Goal: Task Accomplishment & Management: Manage account settings

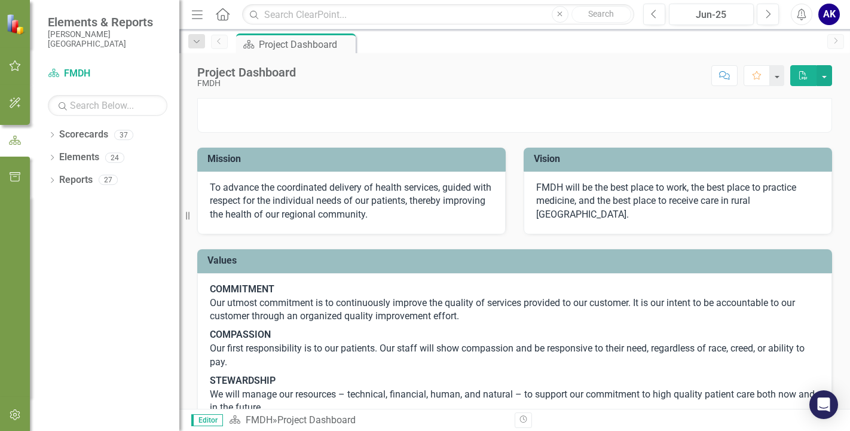
click at [13, 61] on icon "button" at bounding box center [15, 66] width 13 height 10
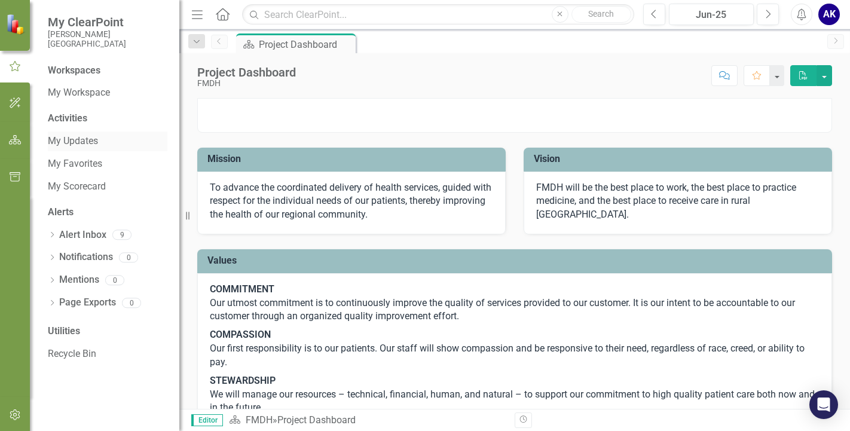
click at [75, 145] on link "My Updates" at bounding box center [108, 142] width 120 height 14
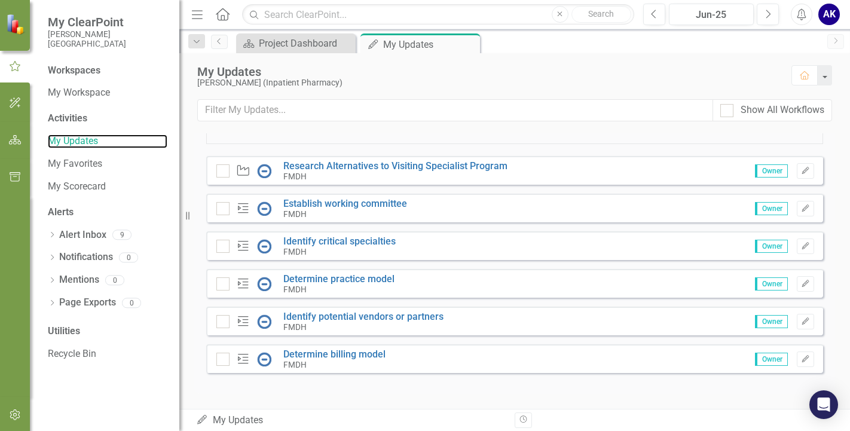
scroll to position [410, 0]
click at [351, 204] on link "Establish working committee" at bounding box center [345, 203] width 124 height 11
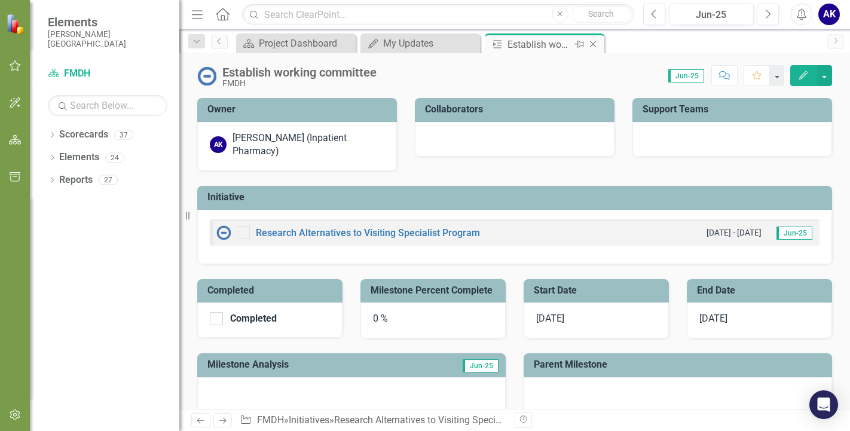
click at [592, 43] on icon at bounding box center [593, 44] width 7 height 7
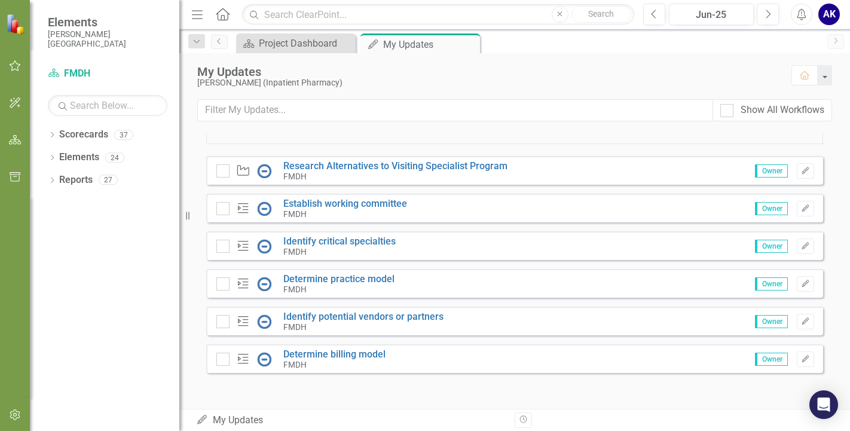
scroll to position [410, 0]
click at [50, 133] on icon "Dropdown" at bounding box center [52, 136] width 8 height 7
click at [68, 154] on link "FMDH" at bounding box center [123, 158] width 114 height 14
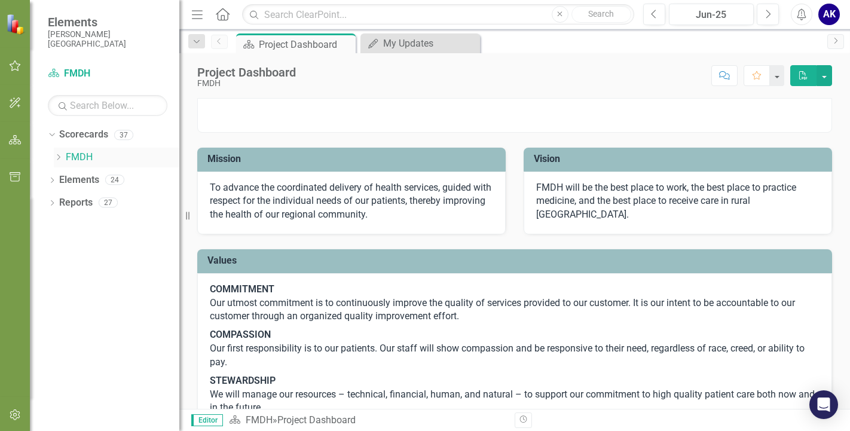
click at [89, 158] on link "FMDH" at bounding box center [123, 158] width 114 height 14
click at [58, 156] on icon "Dropdown" at bounding box center [58, 157] width 9 height 7
click at [71, 177] on icon "Dropdown" at bounding box center [70, 179] width 9 height 7
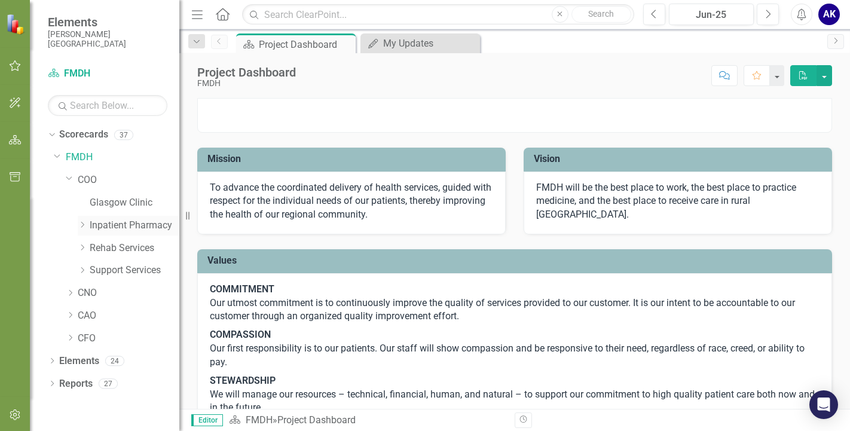
click at [81, 223] on icon "Dropdown" at bounding box center [82, 224] width 9 height 7
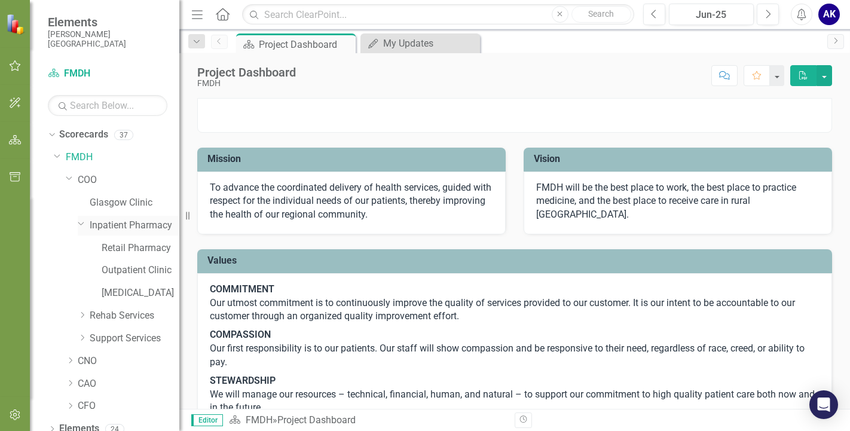
click at [141, 228] on link "Inpatient Pharmacy" at bounding box center [135, 226] width 90 height 14
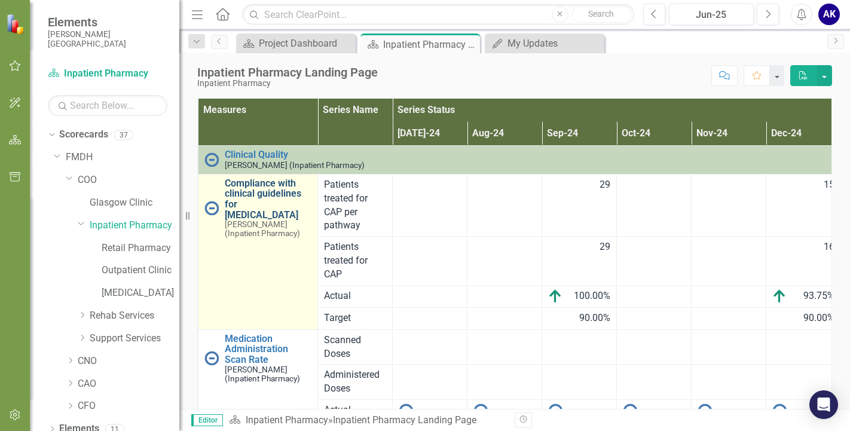
click at [241, 199] on link "Compliance with clinical guidelines for [MEDICAL_DATA]" at bounding box center [268, 199] width 87 height 42
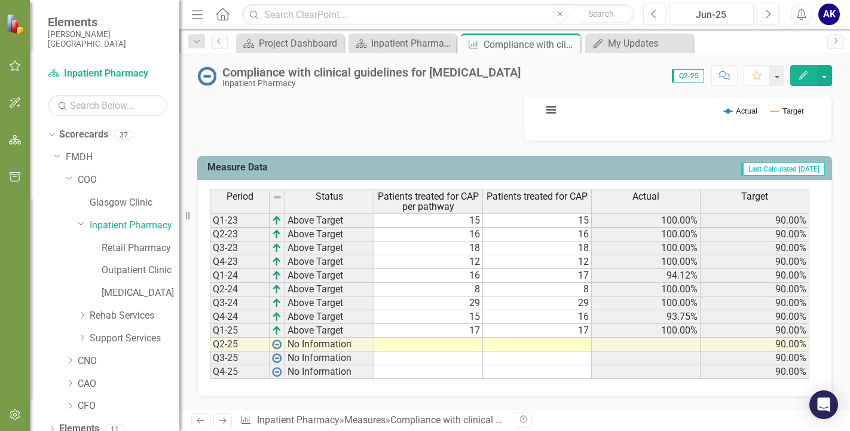
scroll to position [433, 0]
click at [472, 333] on td "17" at bounding box center [428, 331] width 109 height 14
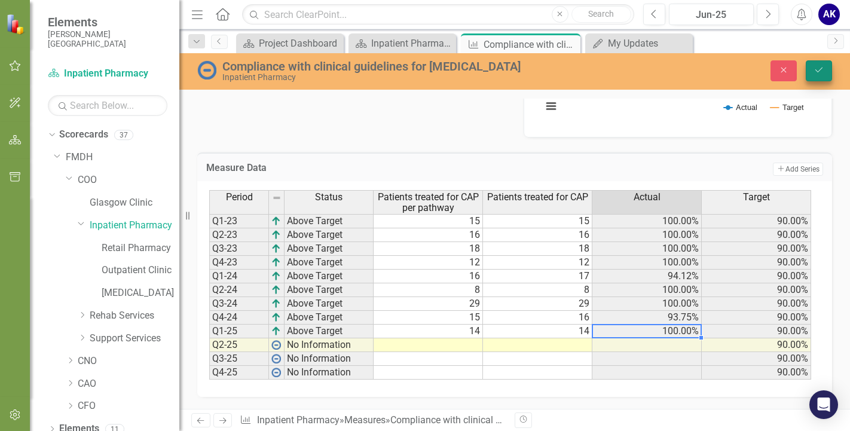
type textarea "14"
click at [814, 76] on button "Save" at bounding box center [819, 70] width 26 height 21
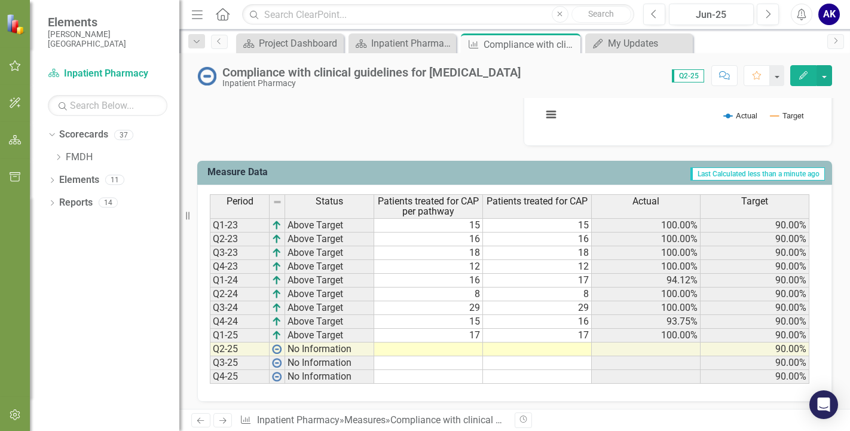
scroll to position [419, 0]
click at [478, 341] on td "17" at bounding box center [428, 335] width 109 height 14
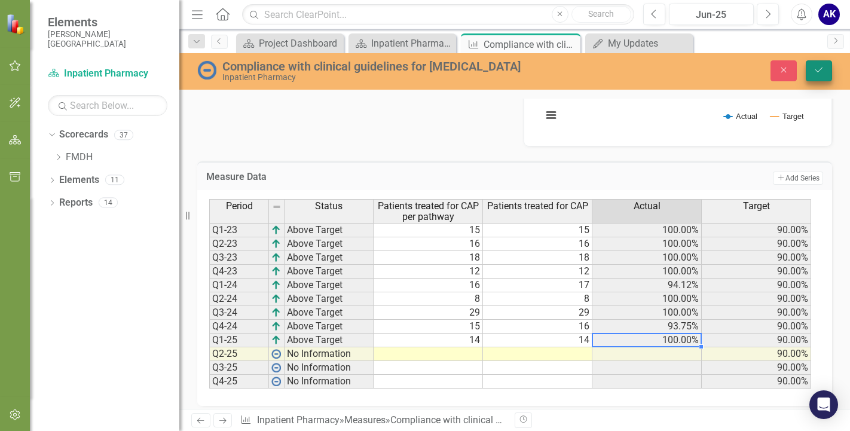
type textarea "14"
click at [821, 77] on button "Save" at bounding box center [819, 70] width 26 height 21
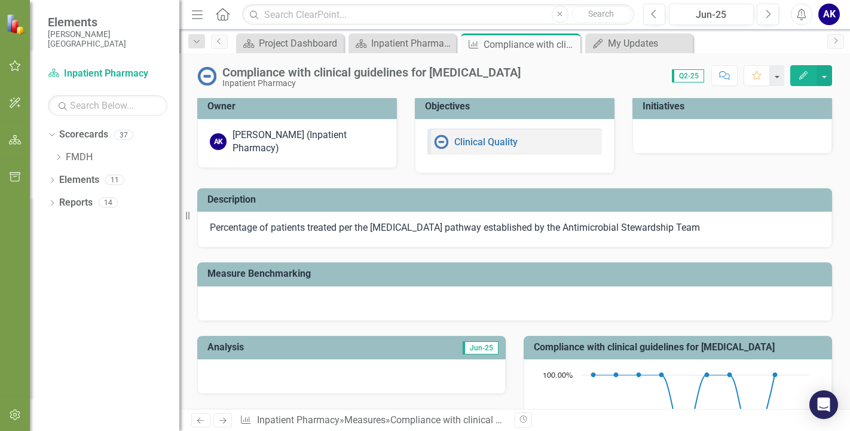
scroll to position [0, 0]
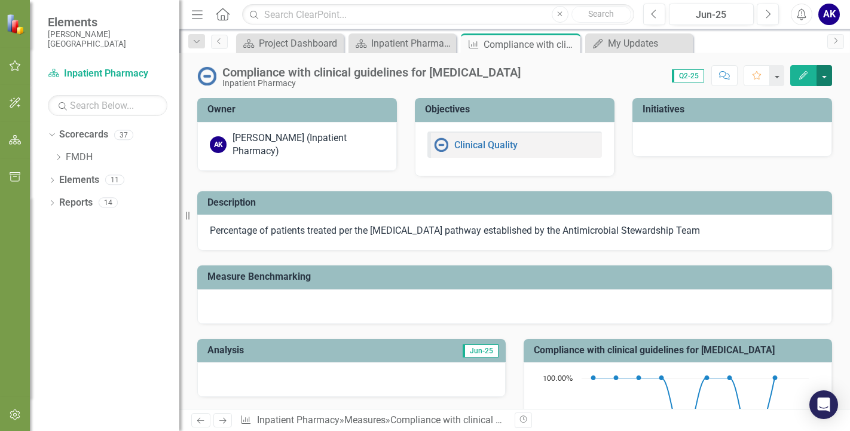
click at [826, 76] on button "button" at bounding box center [825, 75] width 16 height 21
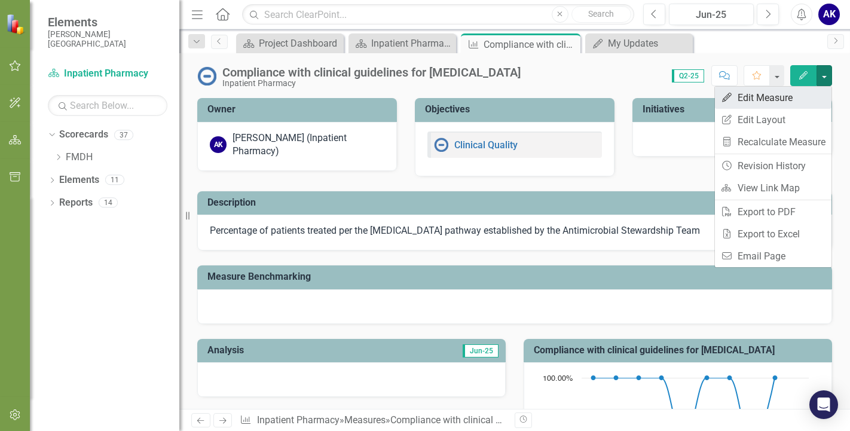
click at [784, 98] on link "Edit Edit Measure" at bounding box center [773, 98] width 117 height 22
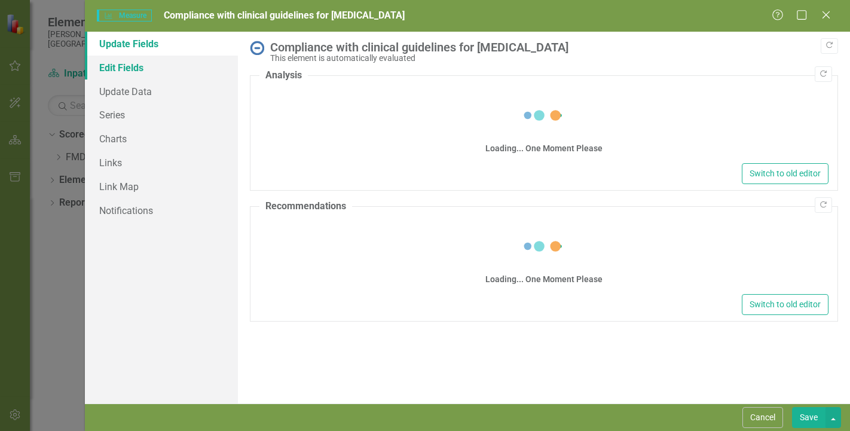
click at [120, 76] on link "Edit Fields" at bounding box center [161, 68] width 153 height 24
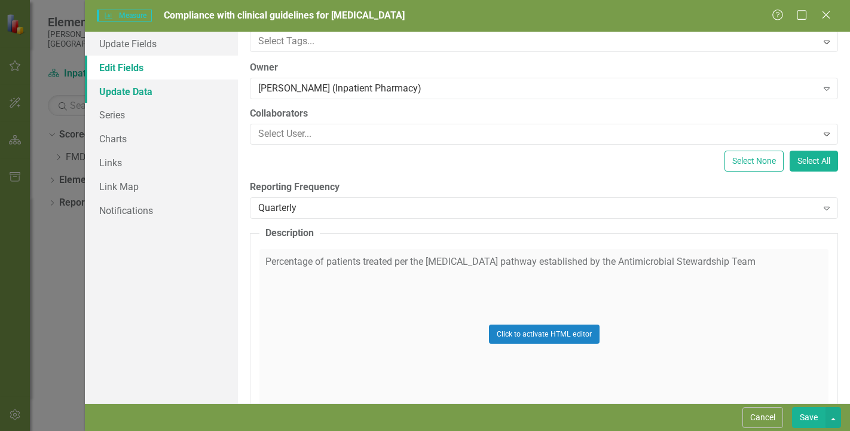
click at [133, 95] on link "Update Data" at bounding box center [161, 92] width 153 height 24
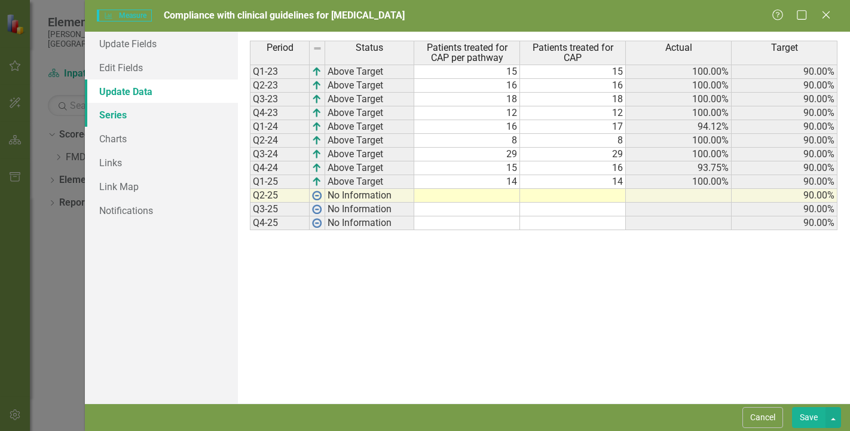
click at [103, 116] on link "Series" at bounding box center [161, 115] width 153 height 24
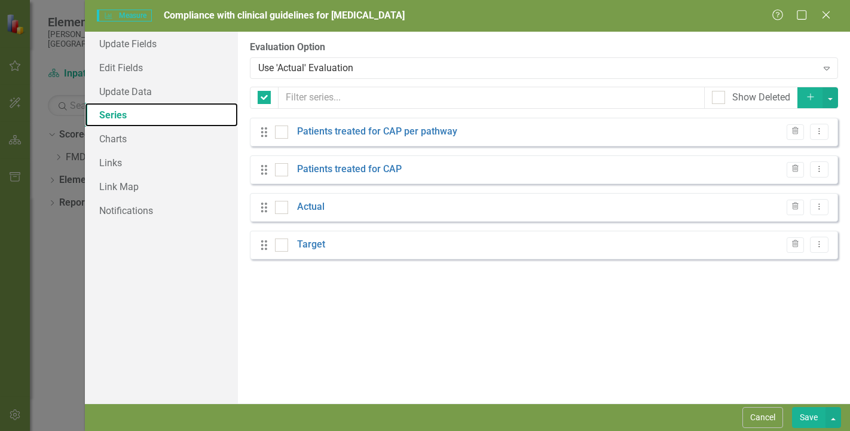
checkbox input "false"
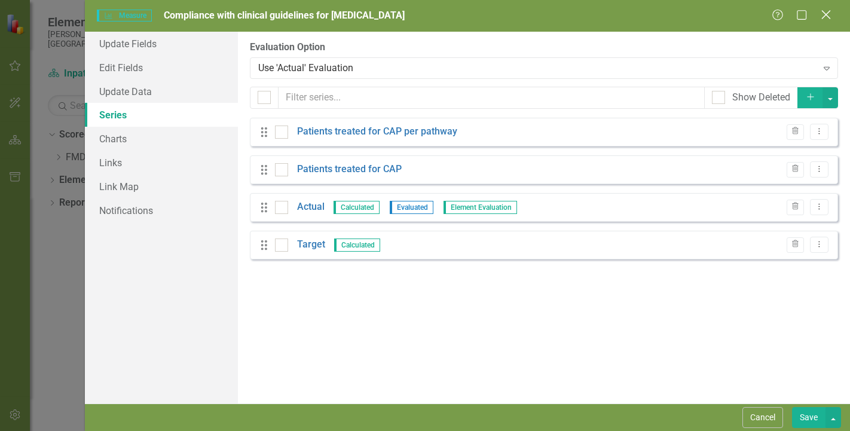
click at [826, 13] on icon "Close" at bounding box center [826, 14] width 15 height 11
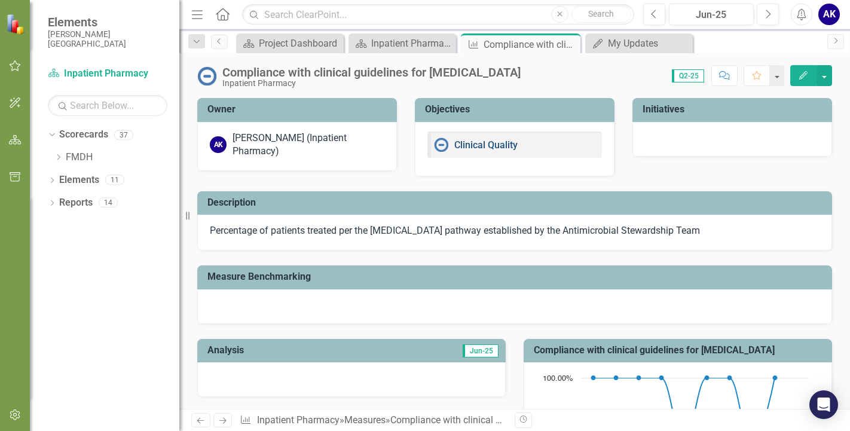
click at [484, 146] on link "Clinical Quality" at bounding box center [485, 144] width 63 height 11
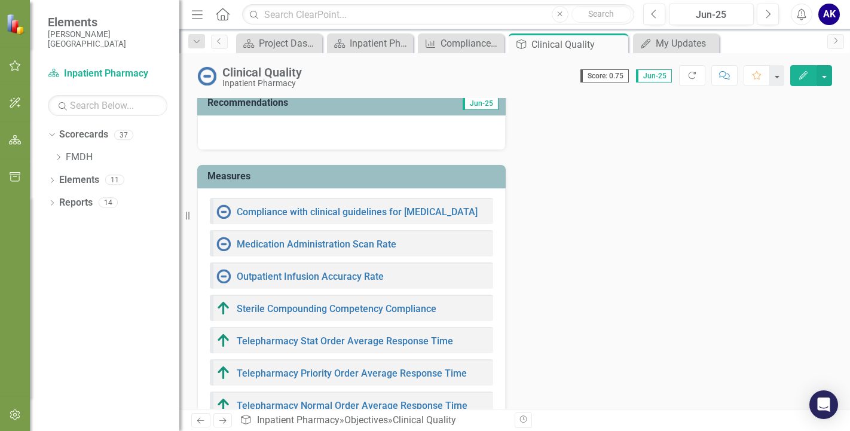
scroll to position [151, 0]
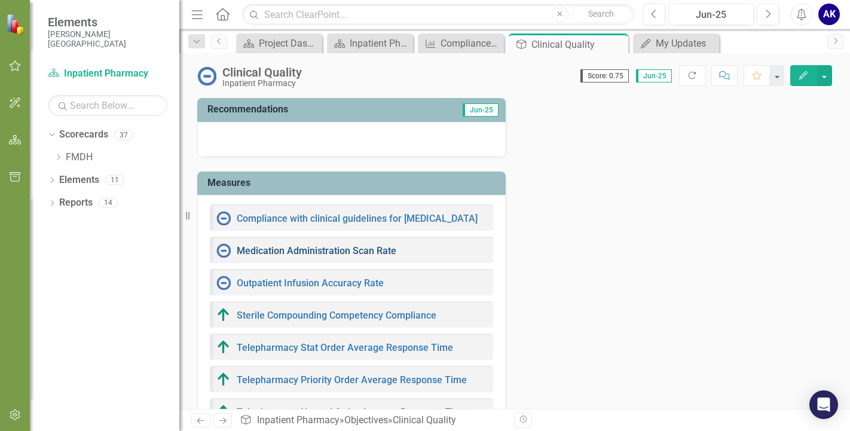
click at [290, 246] on link "Medication Administration Scan Rate" at bounding box center [317, 250] width 160 height 11
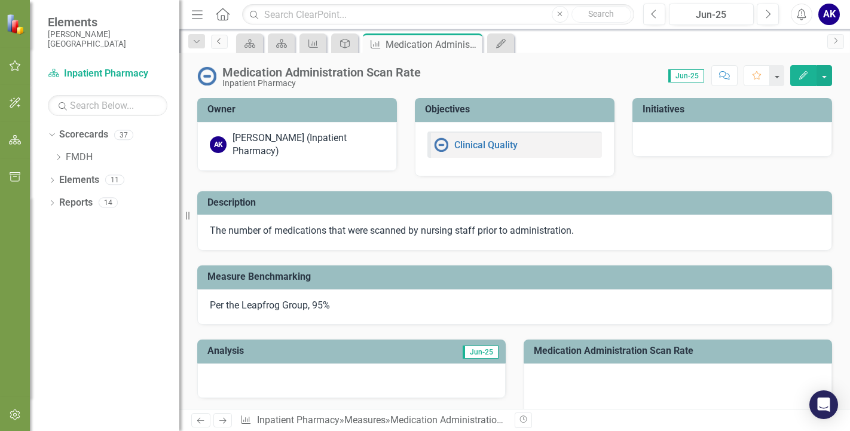
click at [219, 44] on icon "Previous" at bounding box center [220, 41] width 10 height 7
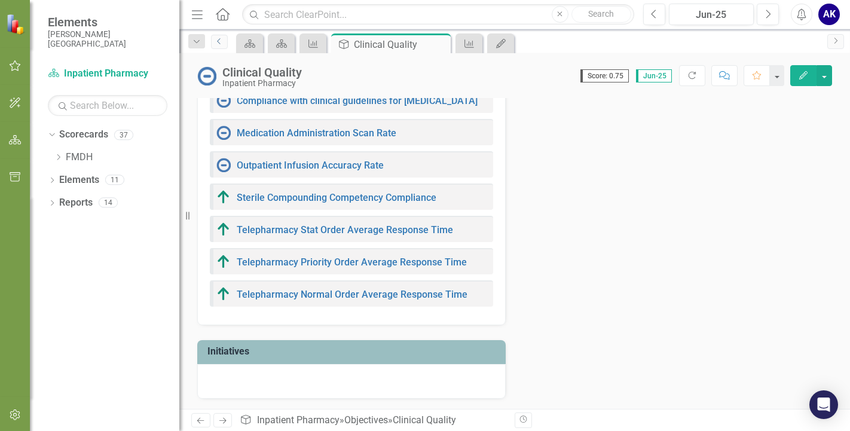
scroll to position [270, 0]
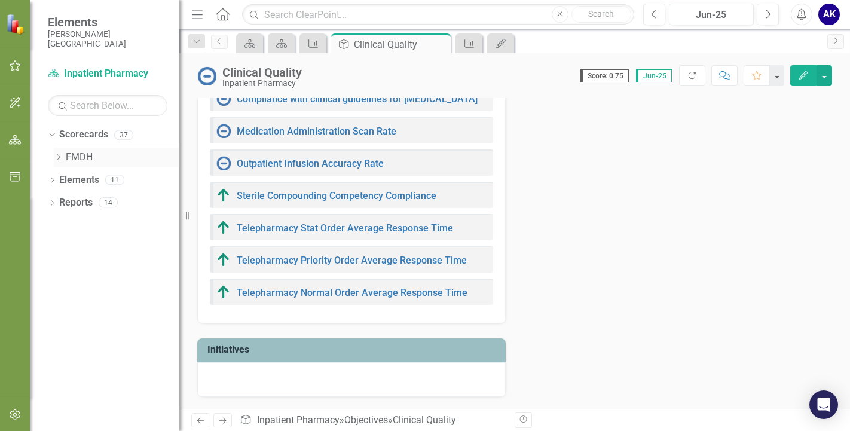
click at [74, 159] on link "FMDH" at bounding box center [123, 158] width 114 height 14
